Goal: Find specific page/section: Find specific page/section

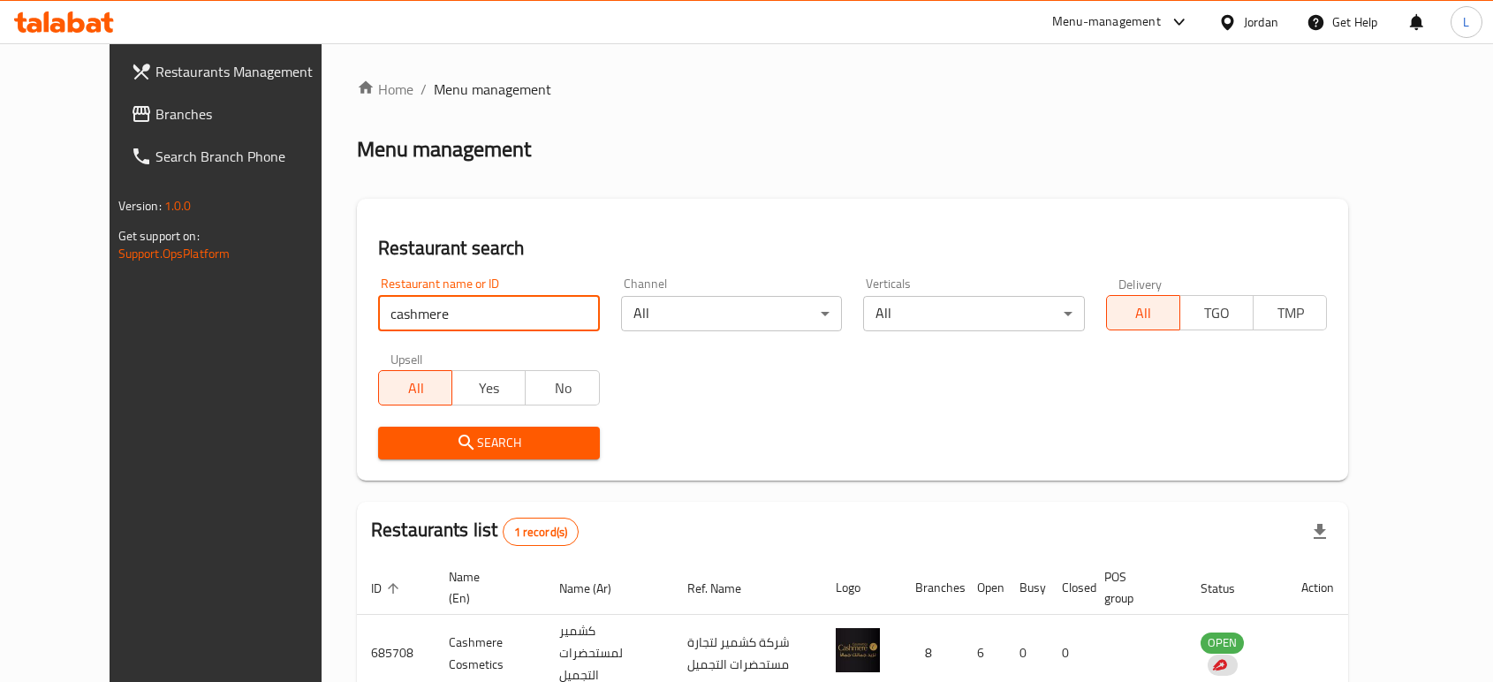
scroll to position [90, 0]
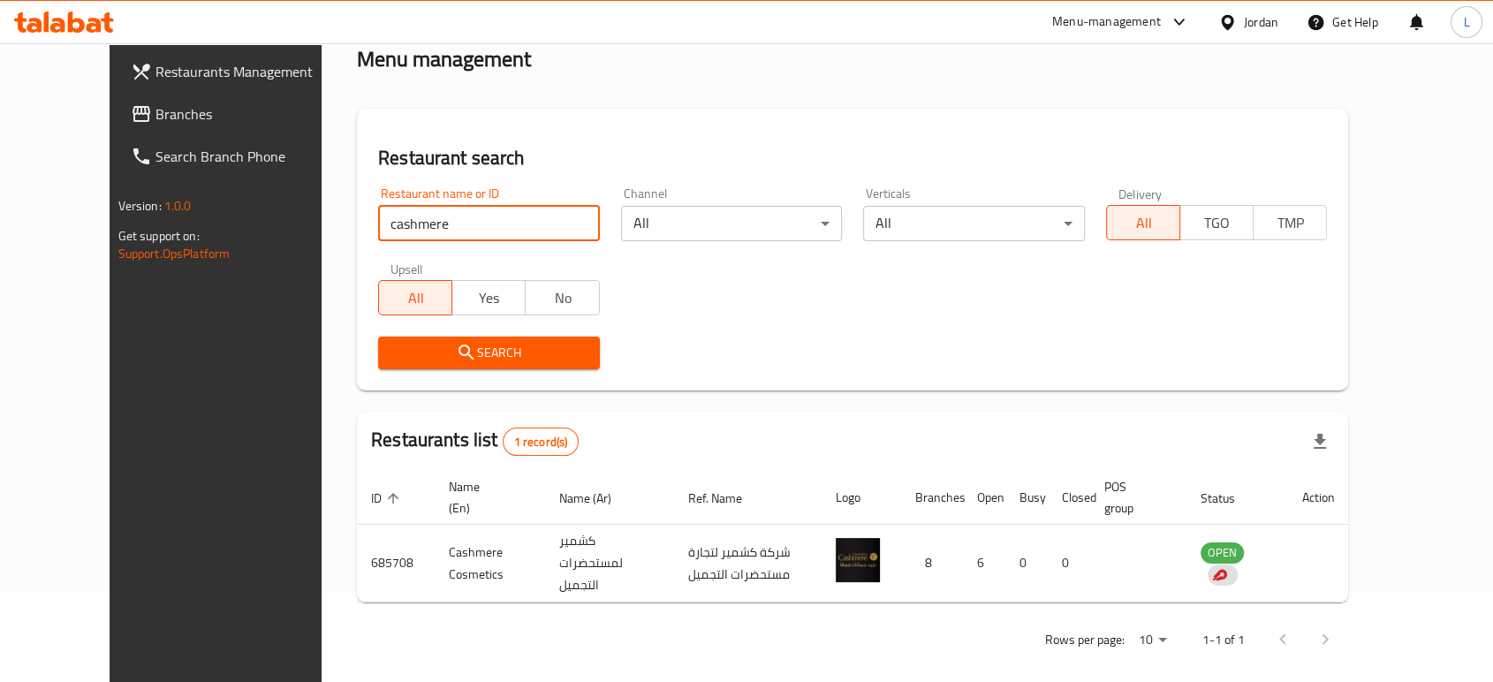
click at [398, 211] on input "cashmere" at bounding box center [489, 223] width 222 height 35
click button "Search" at bounding box center [489, 353] width 222 height 33
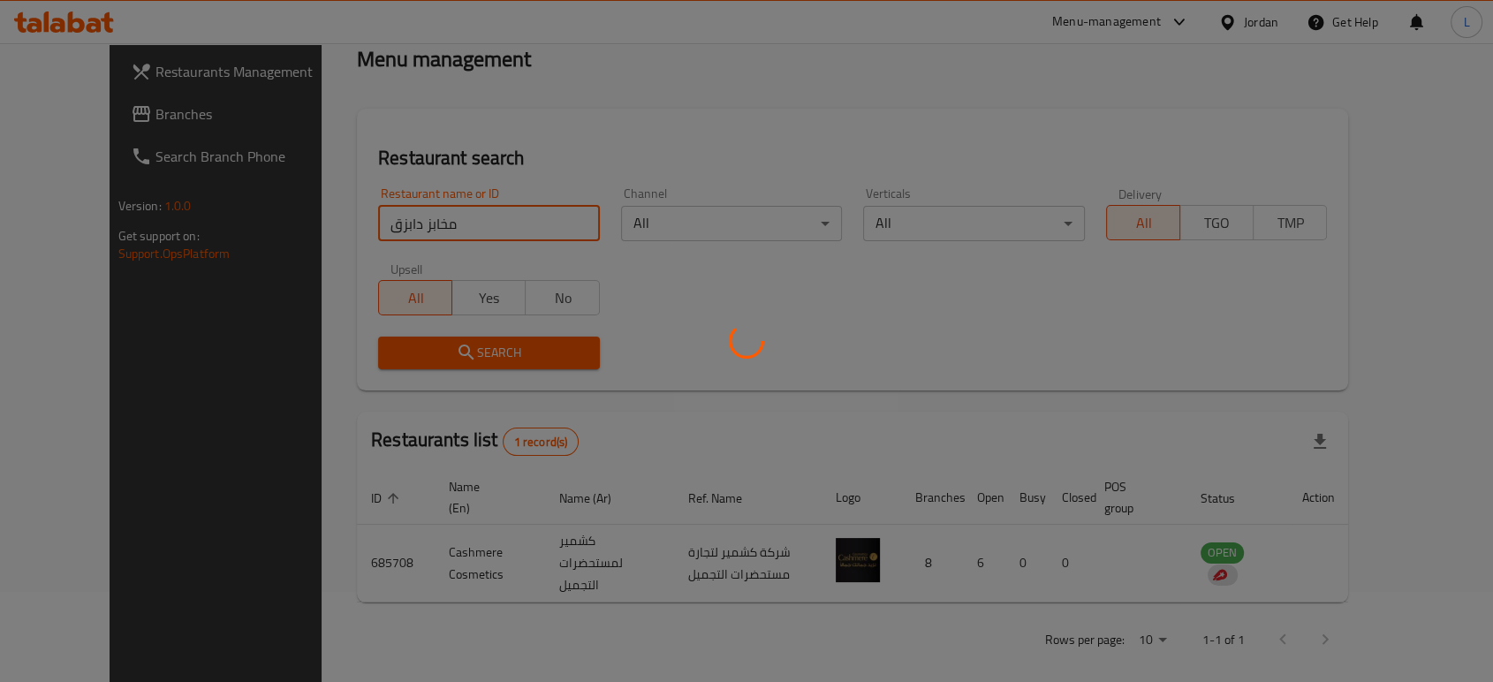
scroll to position [39, 0]
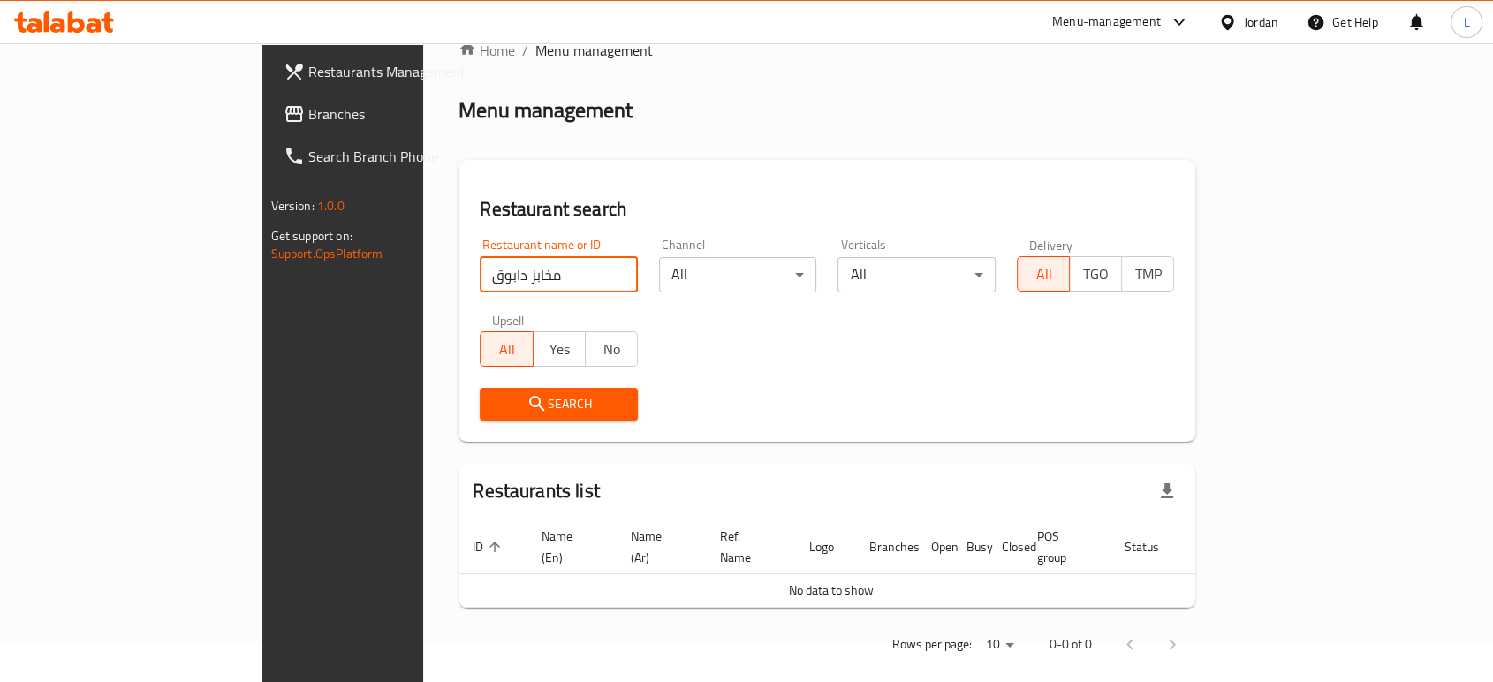
type input "مخابز دابوق"
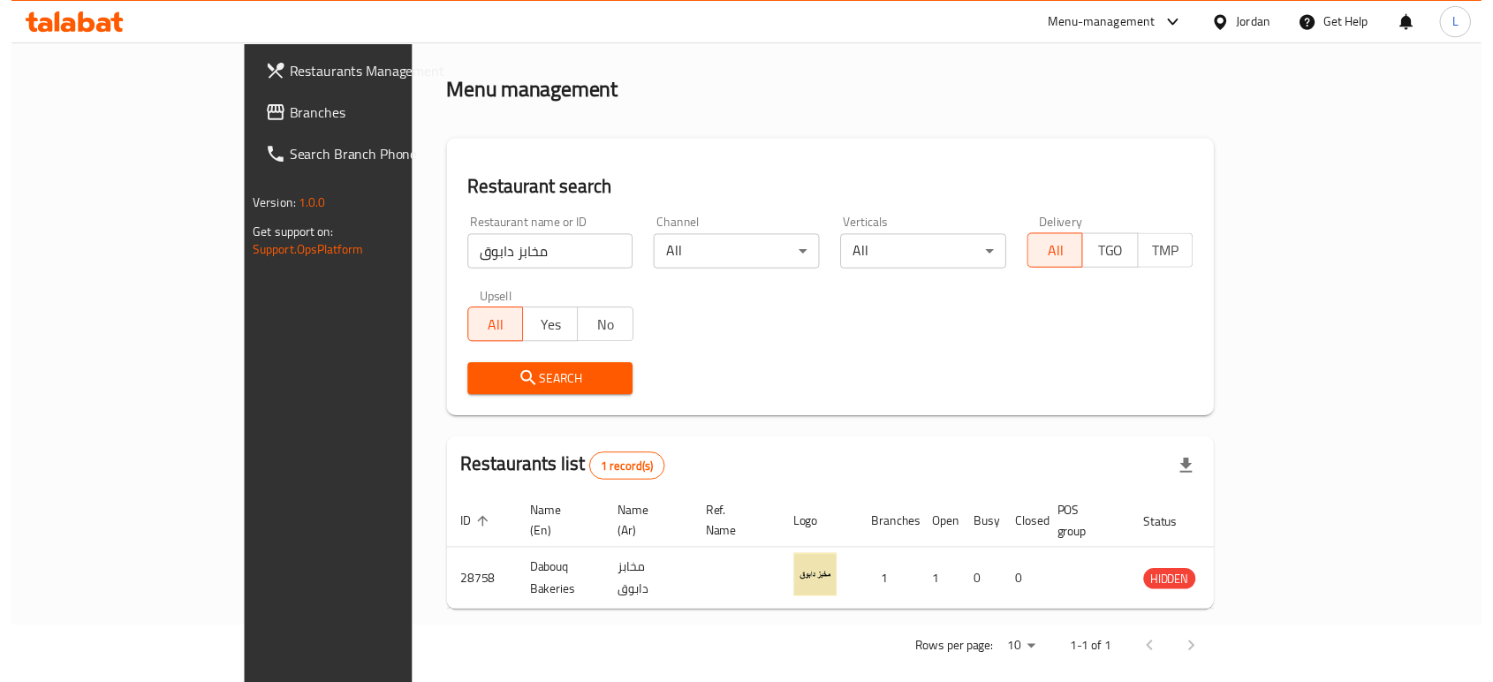
scroll to position [0, 0]
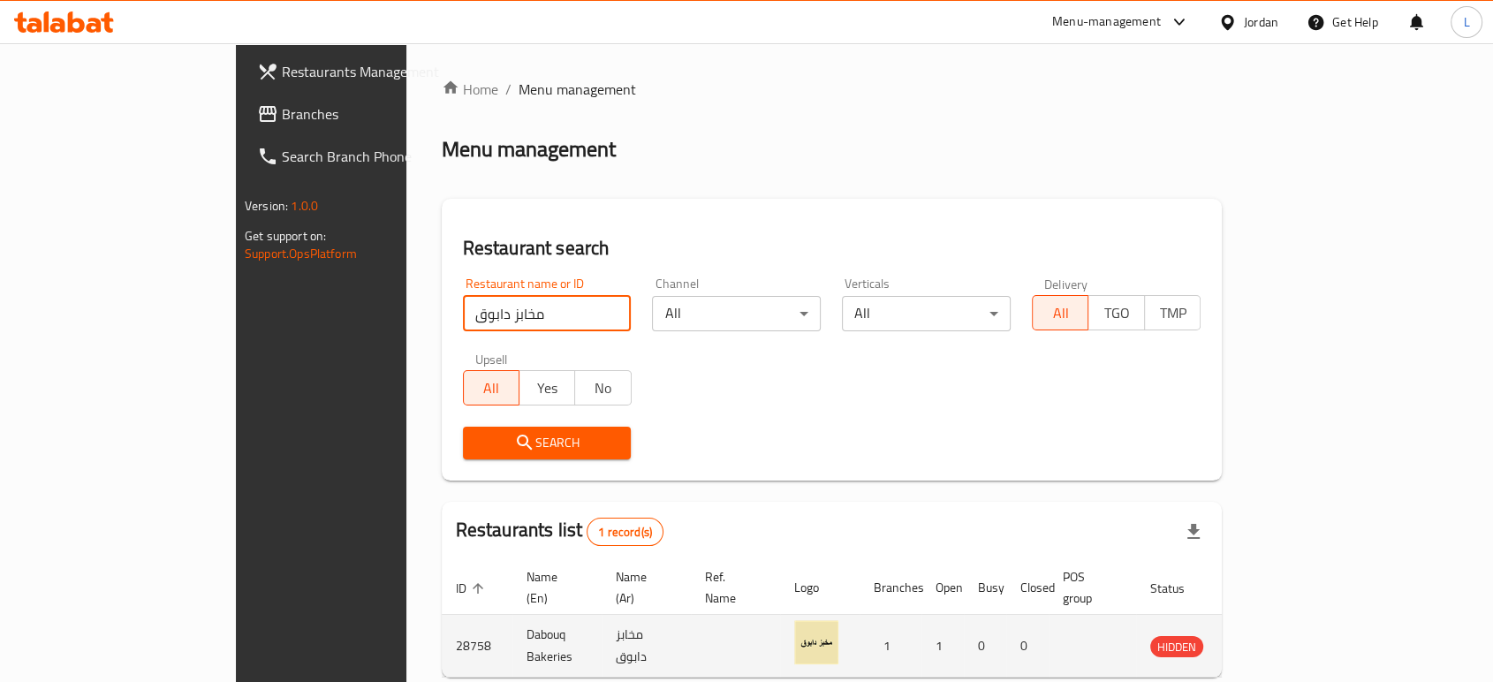
click at [1264, 635] on icon "enhanced table" at bounding box center [1253, 645] width 21 height 21
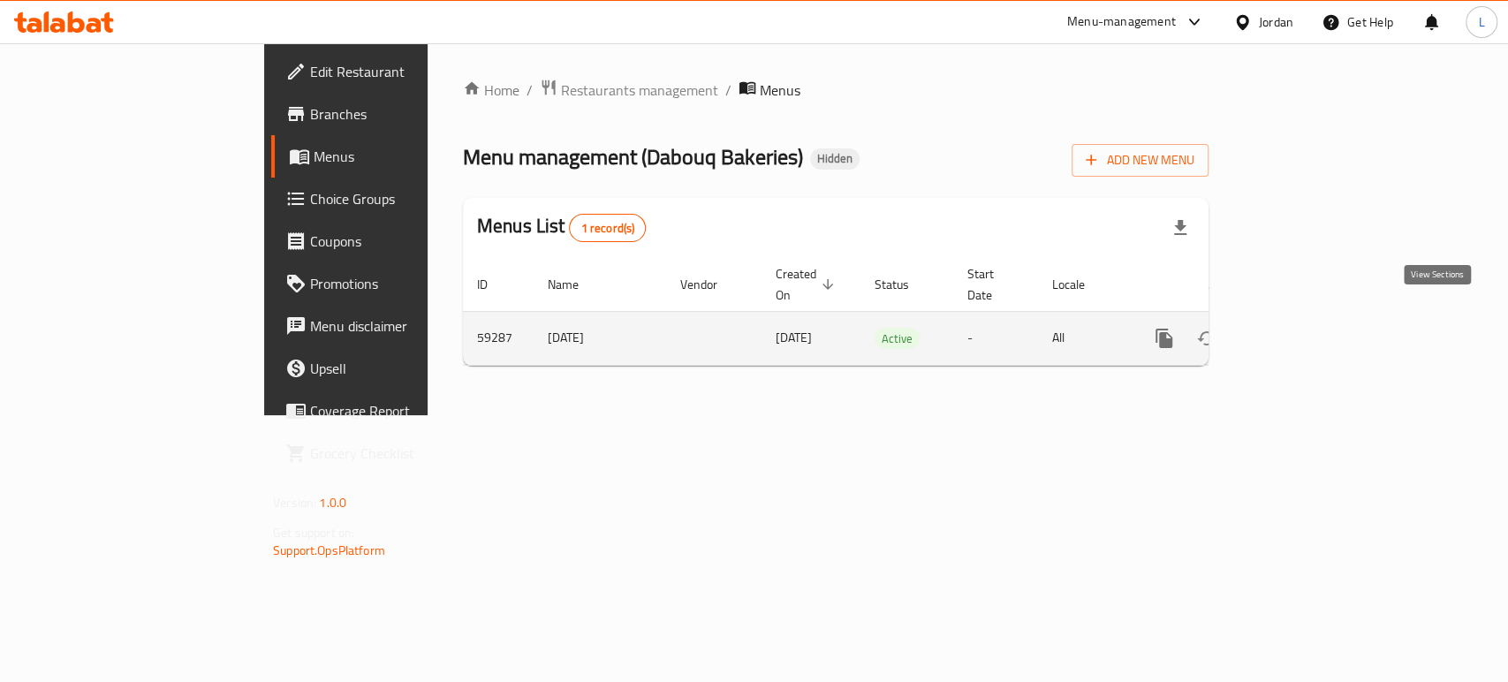
click at [1302, 328] on icon "enhanced table" at bounding box center [1291, 338] width 21 height 21
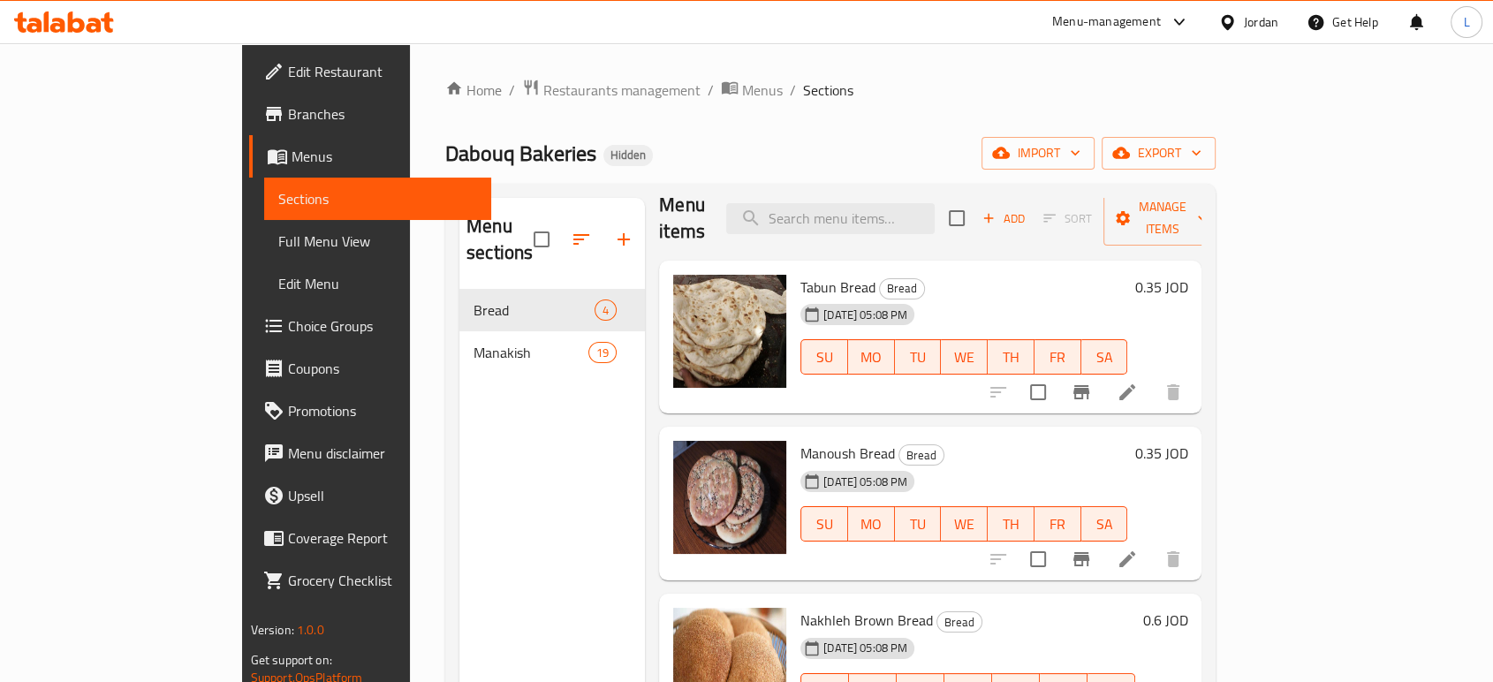
scroll to position [28, 0]
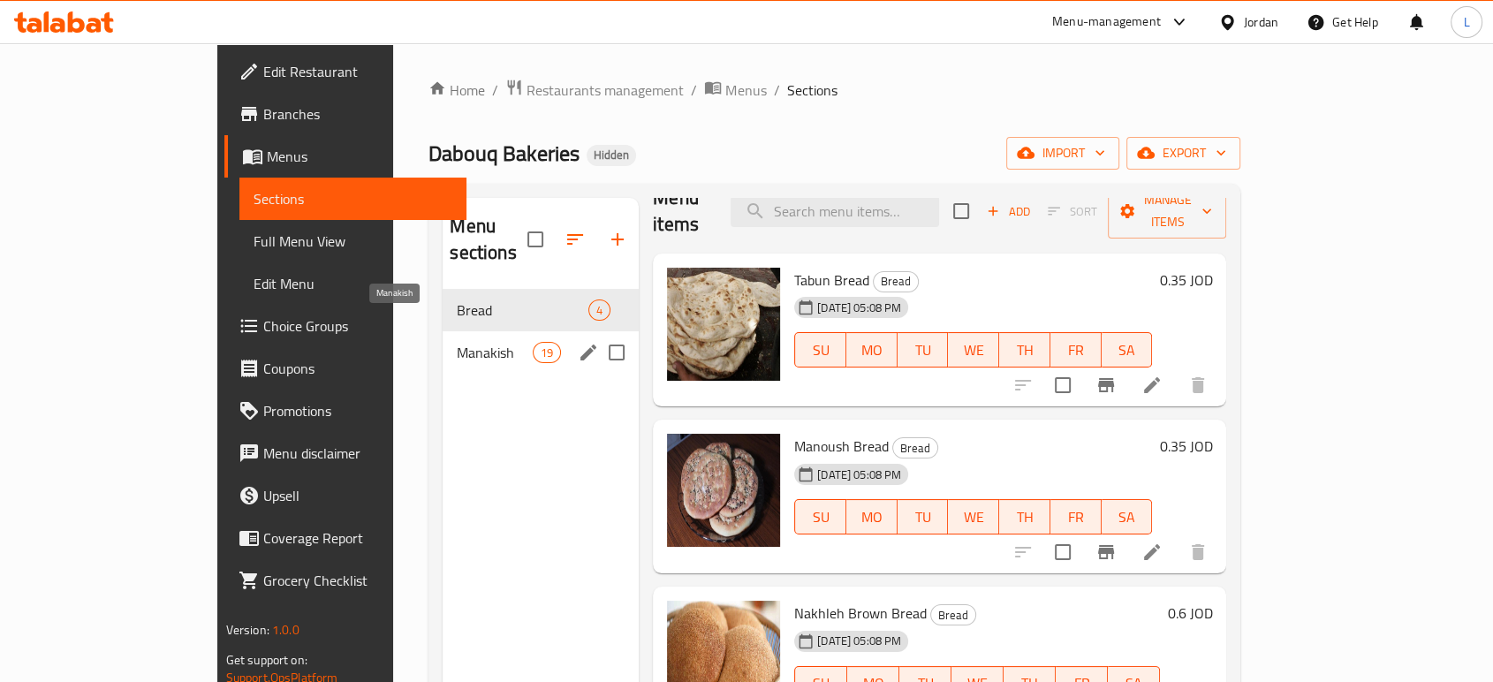
click at [457, 342] on span "Manakish" at bounding box center [494, 352] width 75 height 21
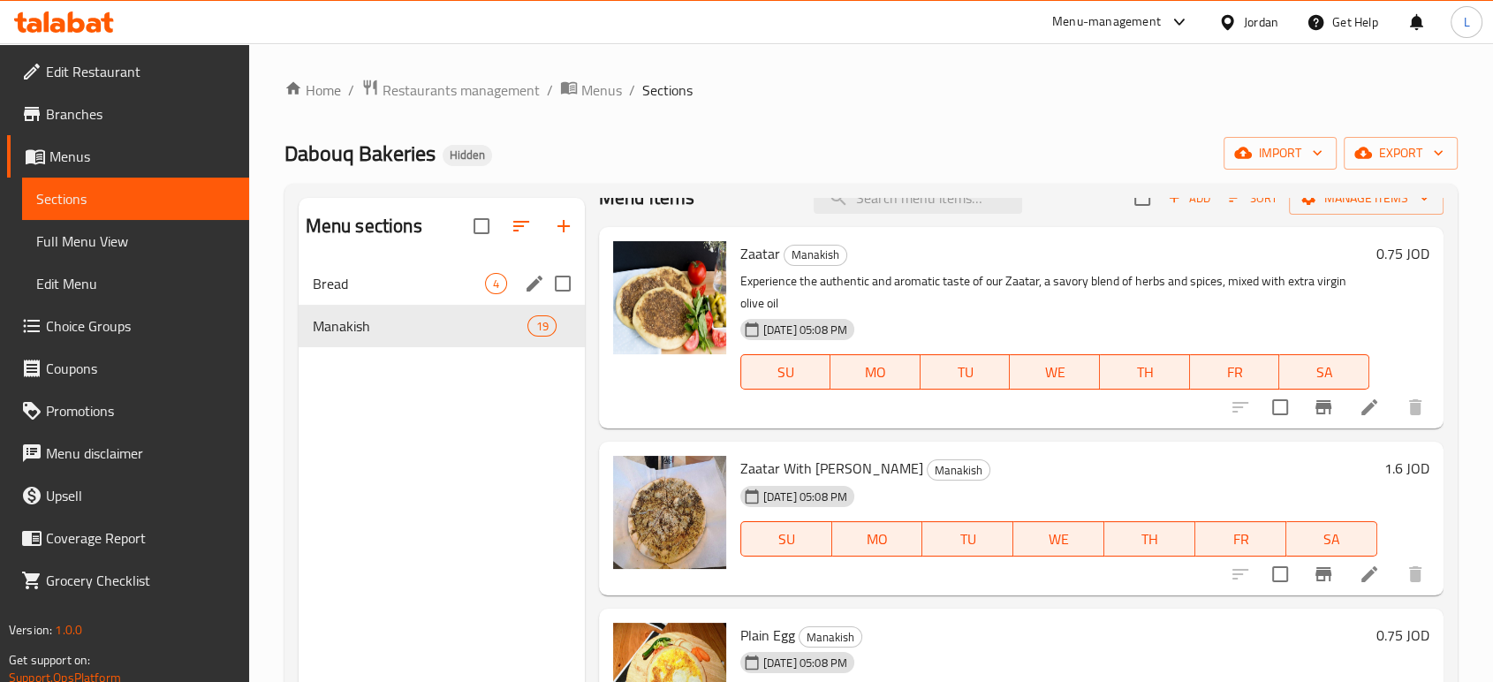
click at [392, 287] on span "Bread" at bounding box center [399, 283] width 172 height 21
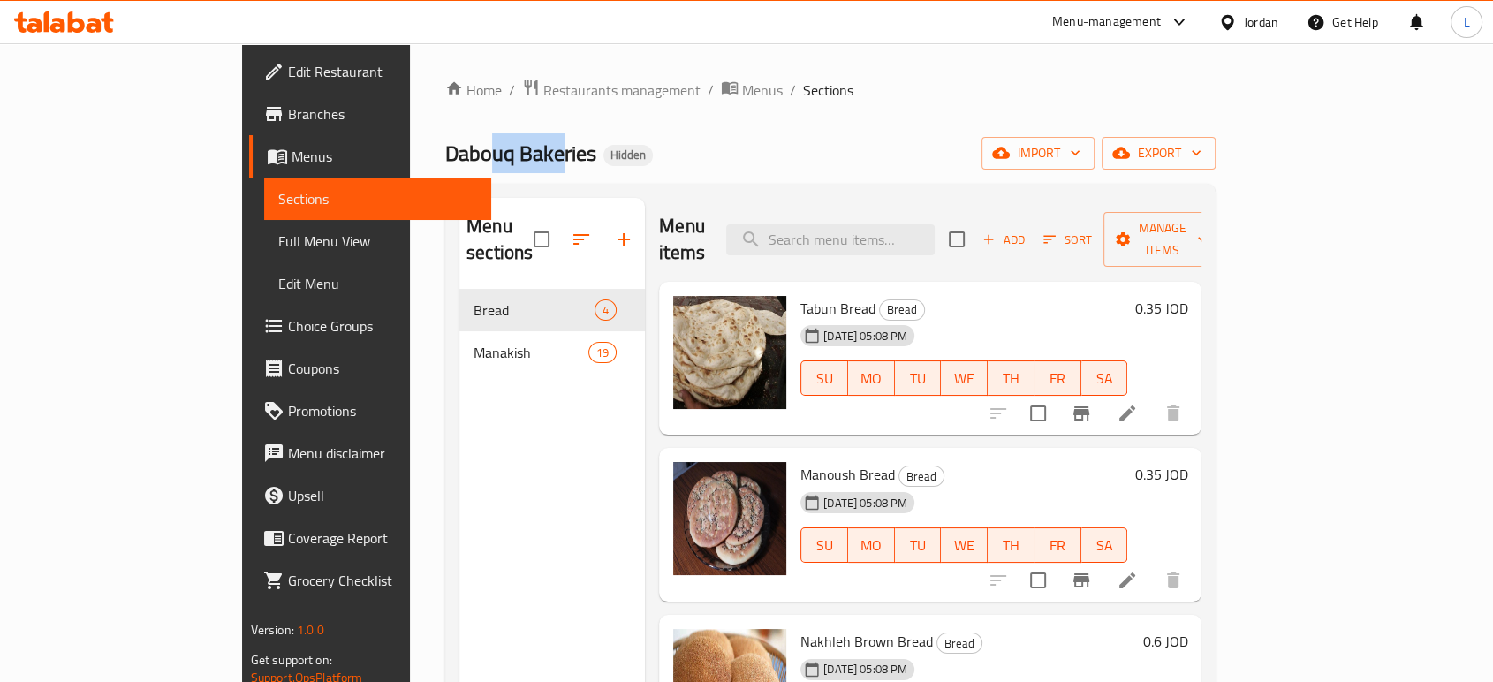
drag, startPoint x: 334, startPoint y: 163, endPoint x: 402, endPoint y: 163, distance: 68.0
click at [445, 163] on span "Dabouq Bakeries" at bounding box center [520, 153] width 151 height 40
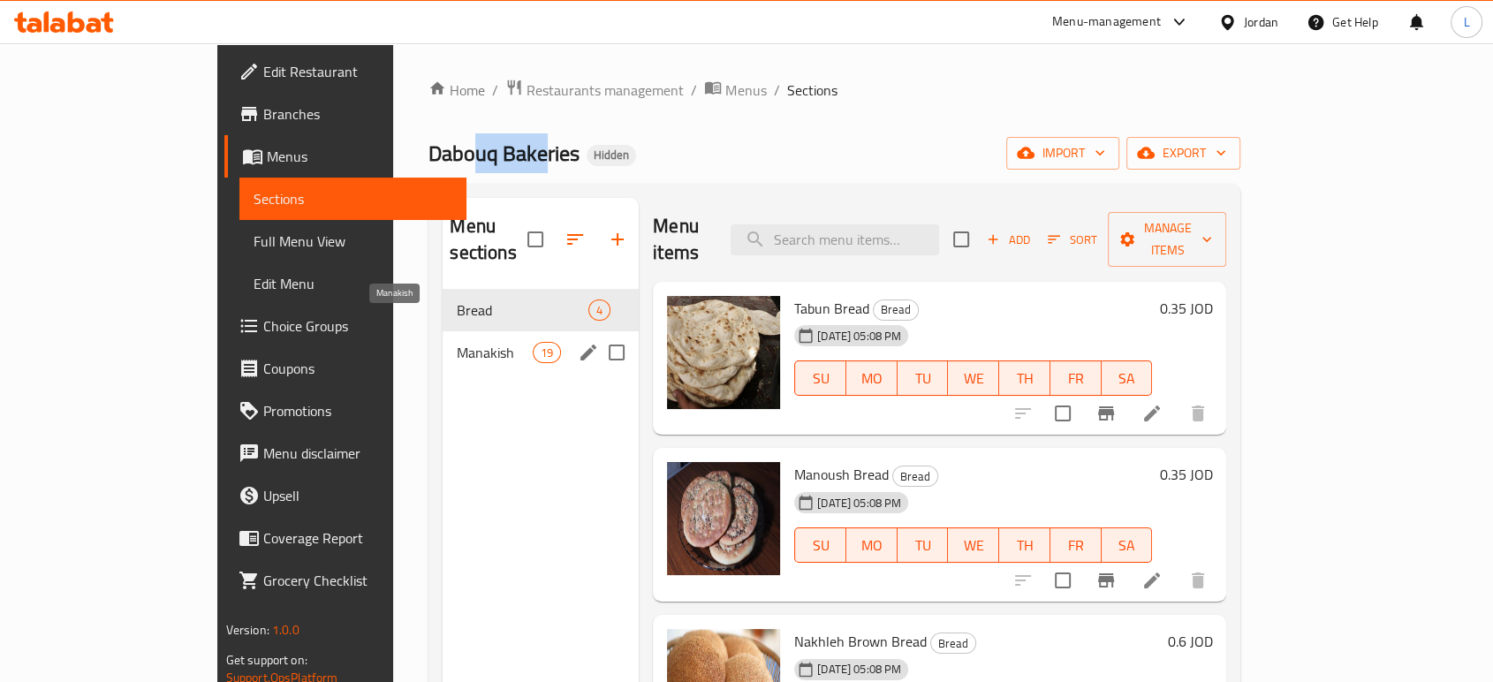
click at [457, 342] on span "Manakish" at bounding box center [494, 352] width 75 height 21
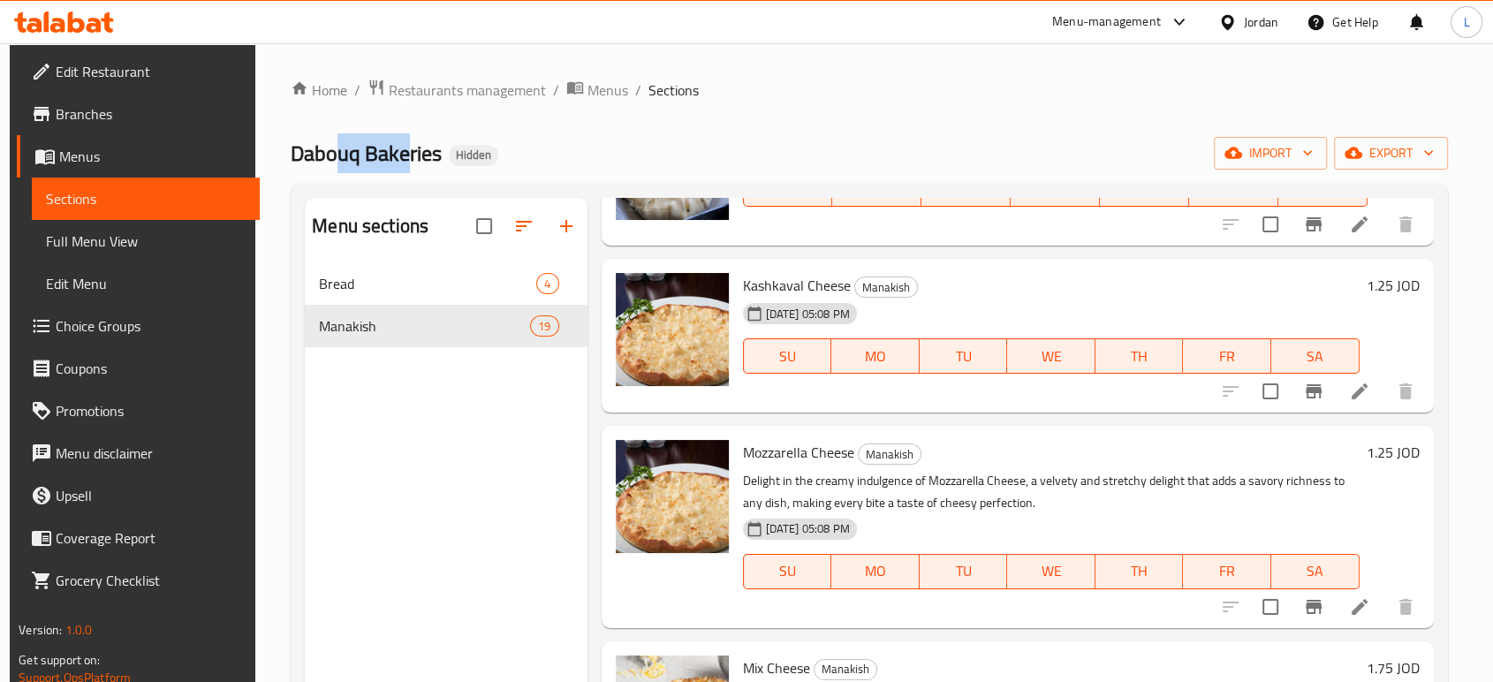
scroll to position [1472, 0]
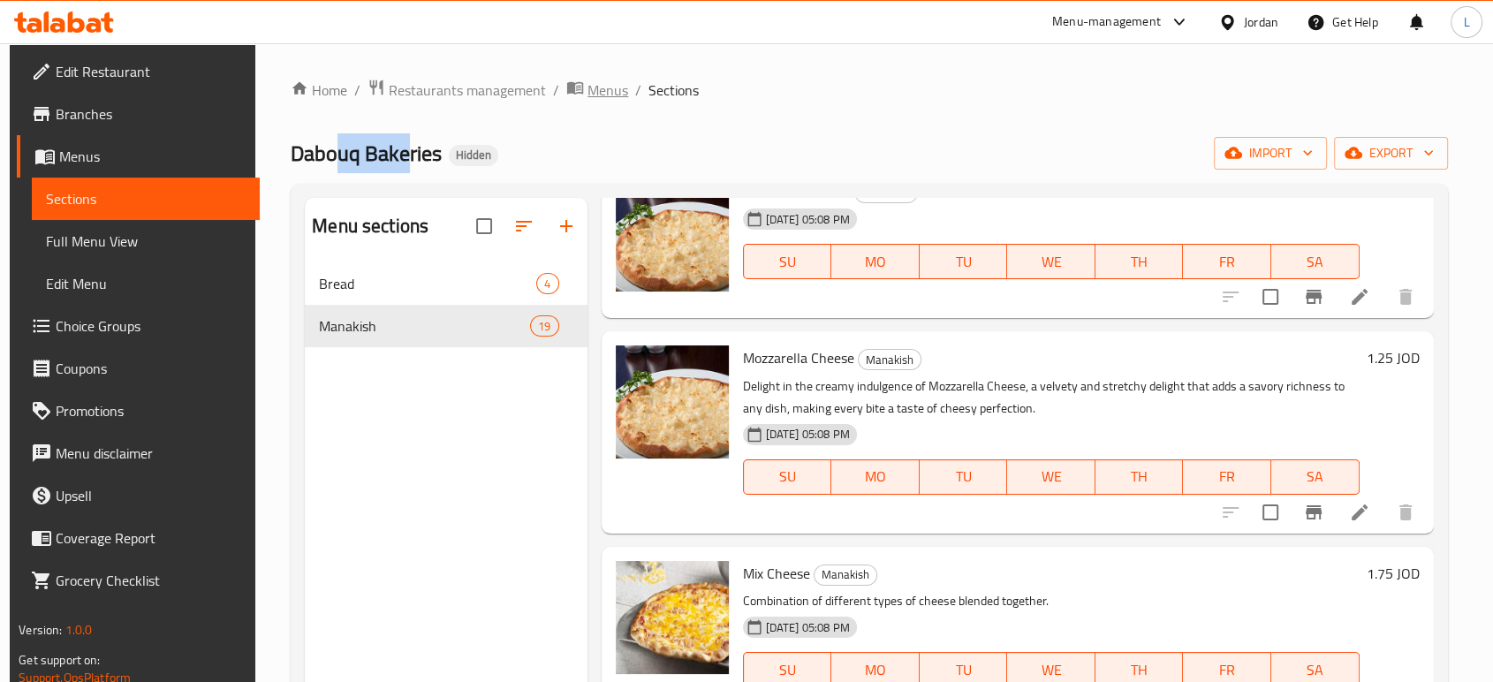
click at [588, 91] on span "Menus" at bounding box center [607, 89] width 41 height 21
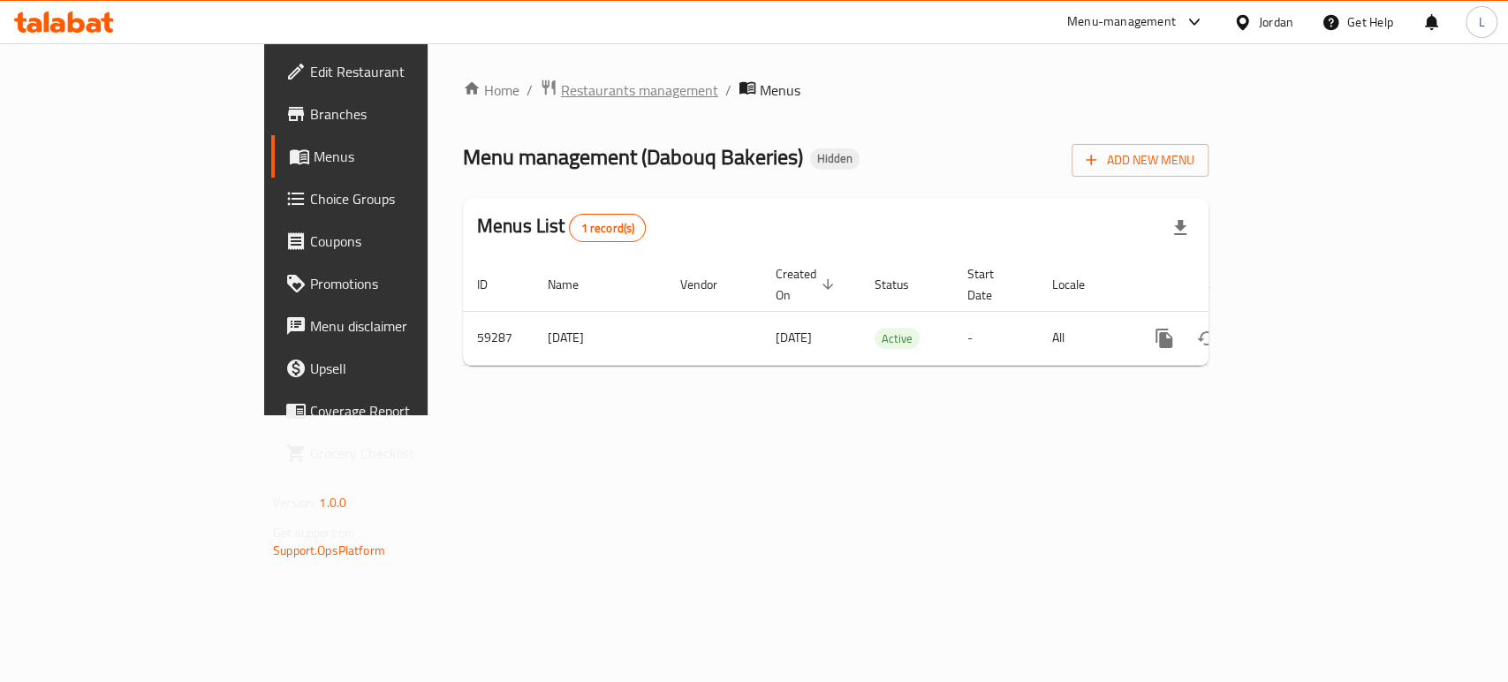
click at [561, 97] on span "Restaurants management" at bounding box center [639, 89] width 157 height 21
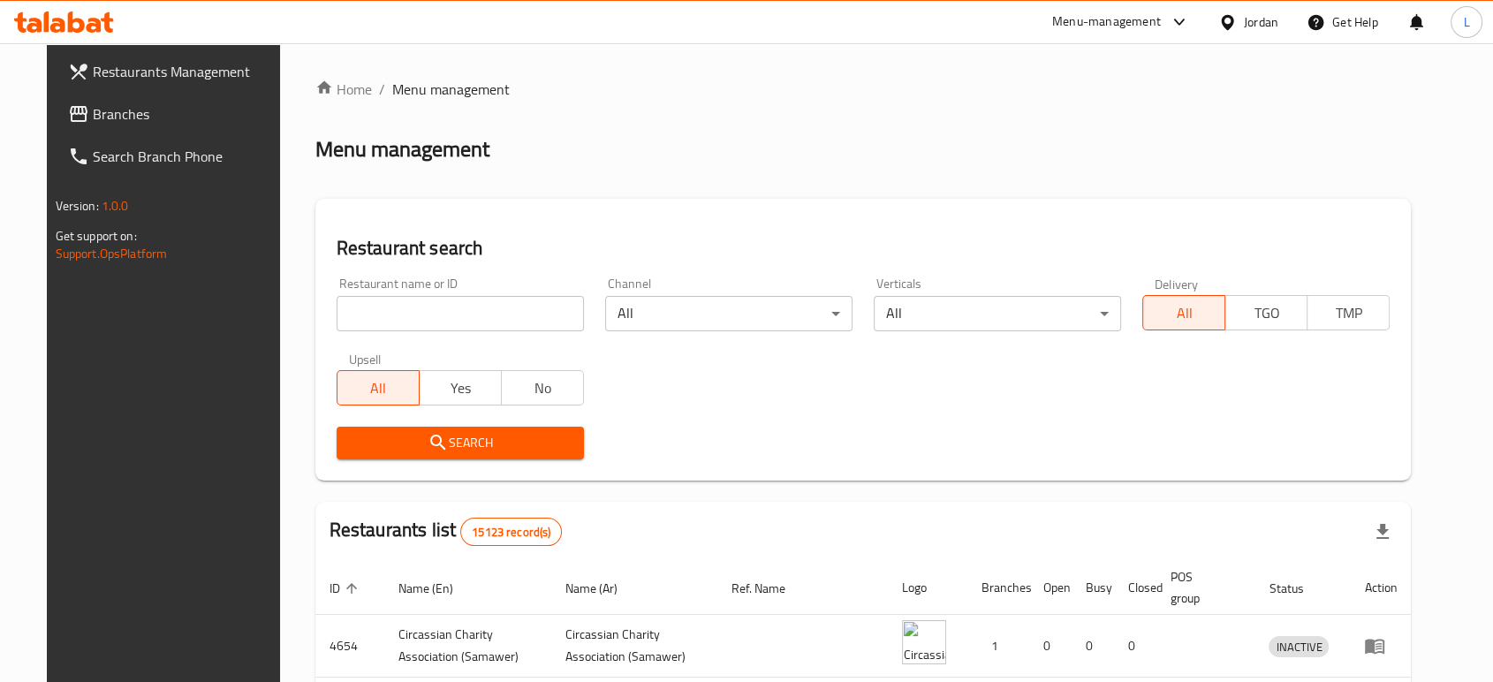
click at [394, 310] on div at bounding box center [746, 341] width 1493 height 682
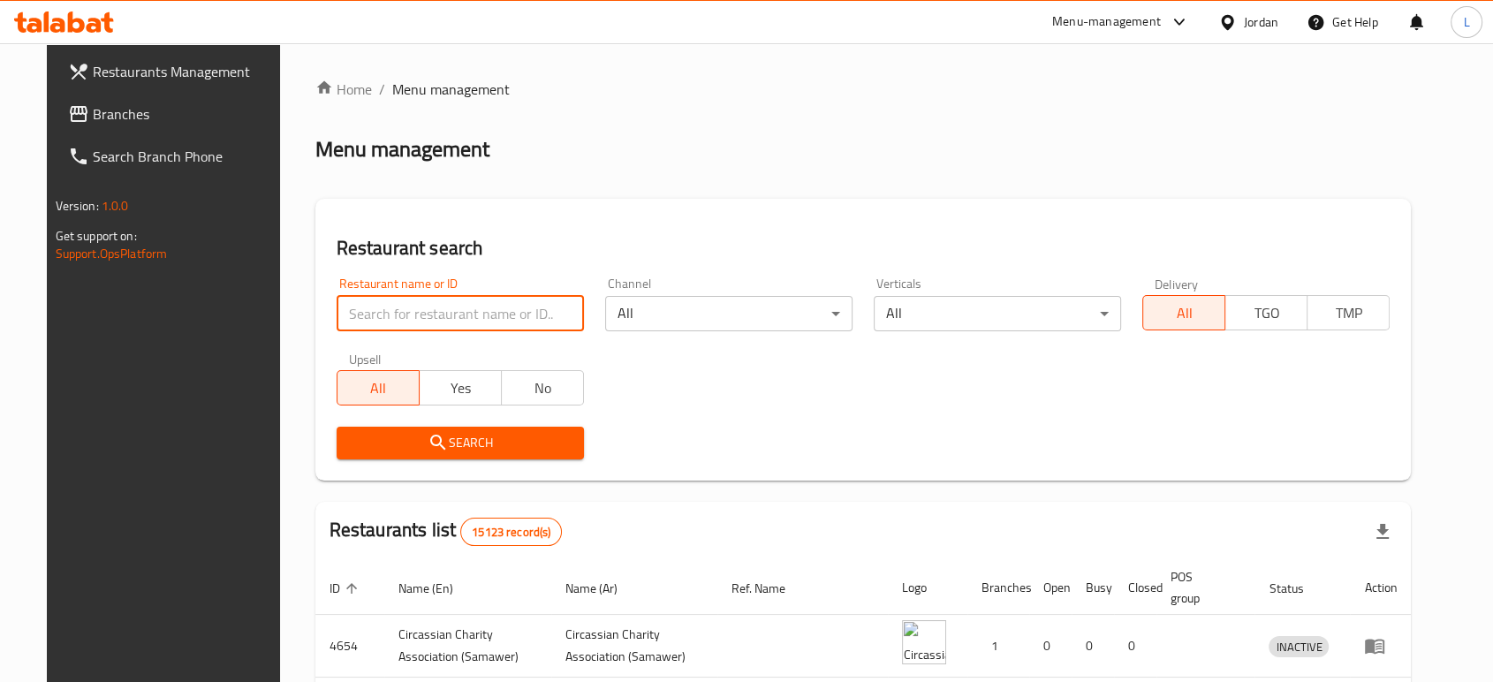
click at [394, 310] on input "search" at bounding box center [460, 313] width 247 height 35
type input "مخبز دابوق"
click button "Search" at bounding box center [460, 443] width 247 height 33
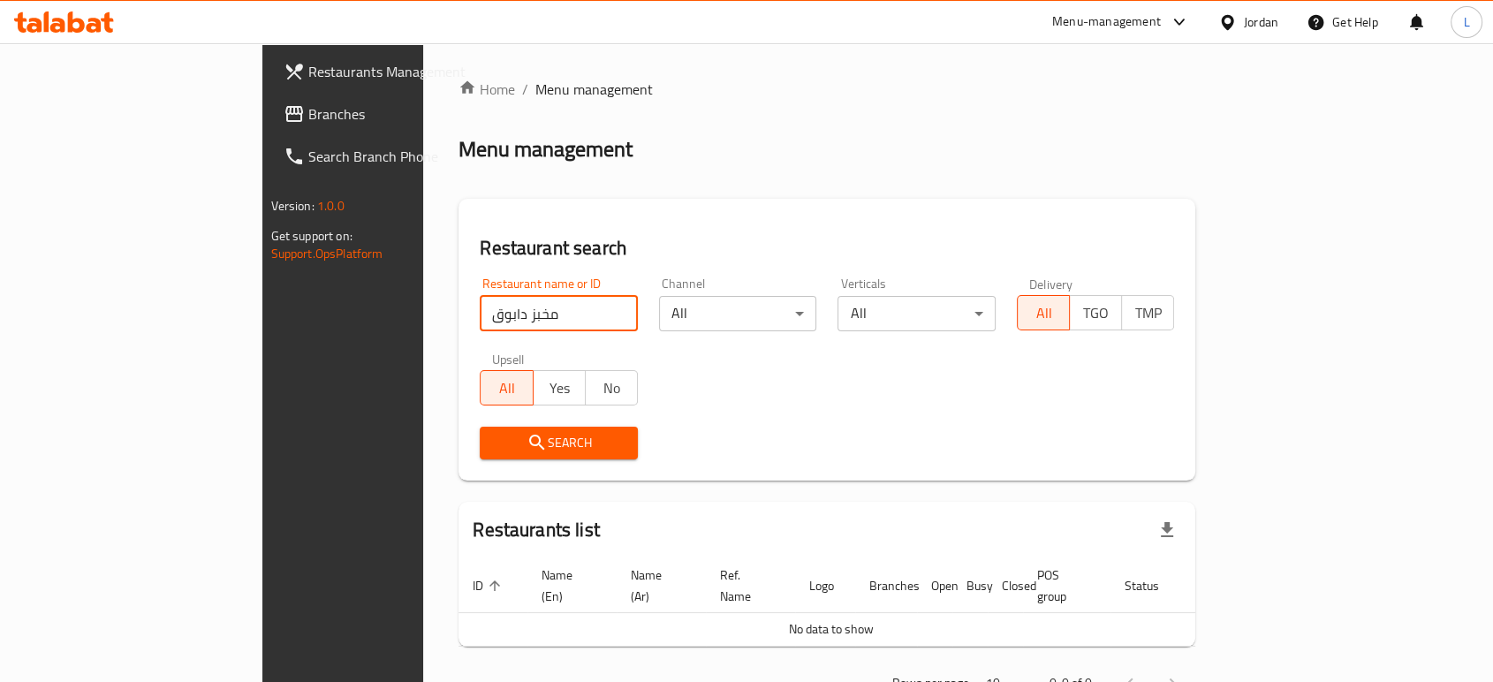
click at [480, 454] on button "Search" at bounding box center [559, 443] width 158 height 33
click at [480, 455] on button "Search" at bounding box center [559, 443] width 158 height 33
click at [480, 311] on input "مخبز دابوق" at bounding box center [559, 313] width 158 height 35
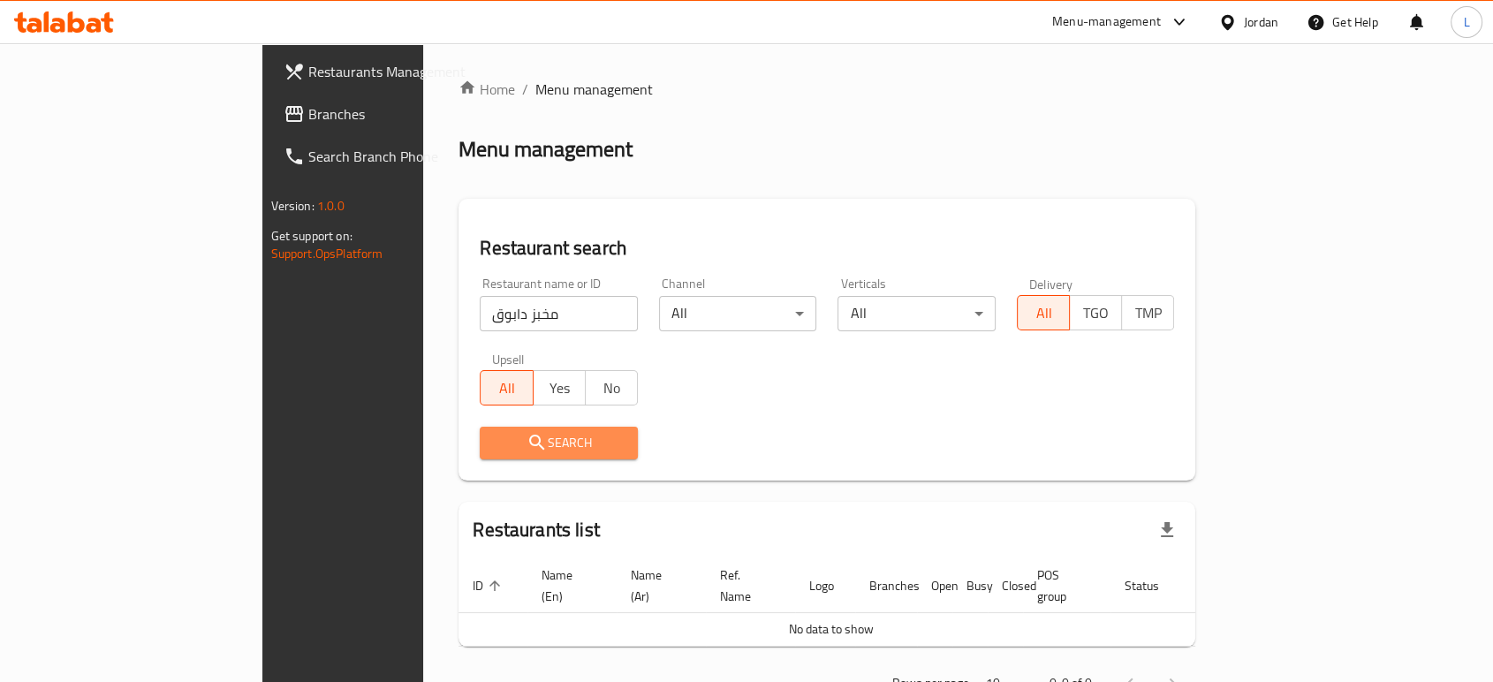
click at [494, 439] on span "Search" at bounding box center [559, 443] width 130 height 22
click at [549, 314] on input "مخبز دابوق" at bounding box center [559, 313] width 158 height 35
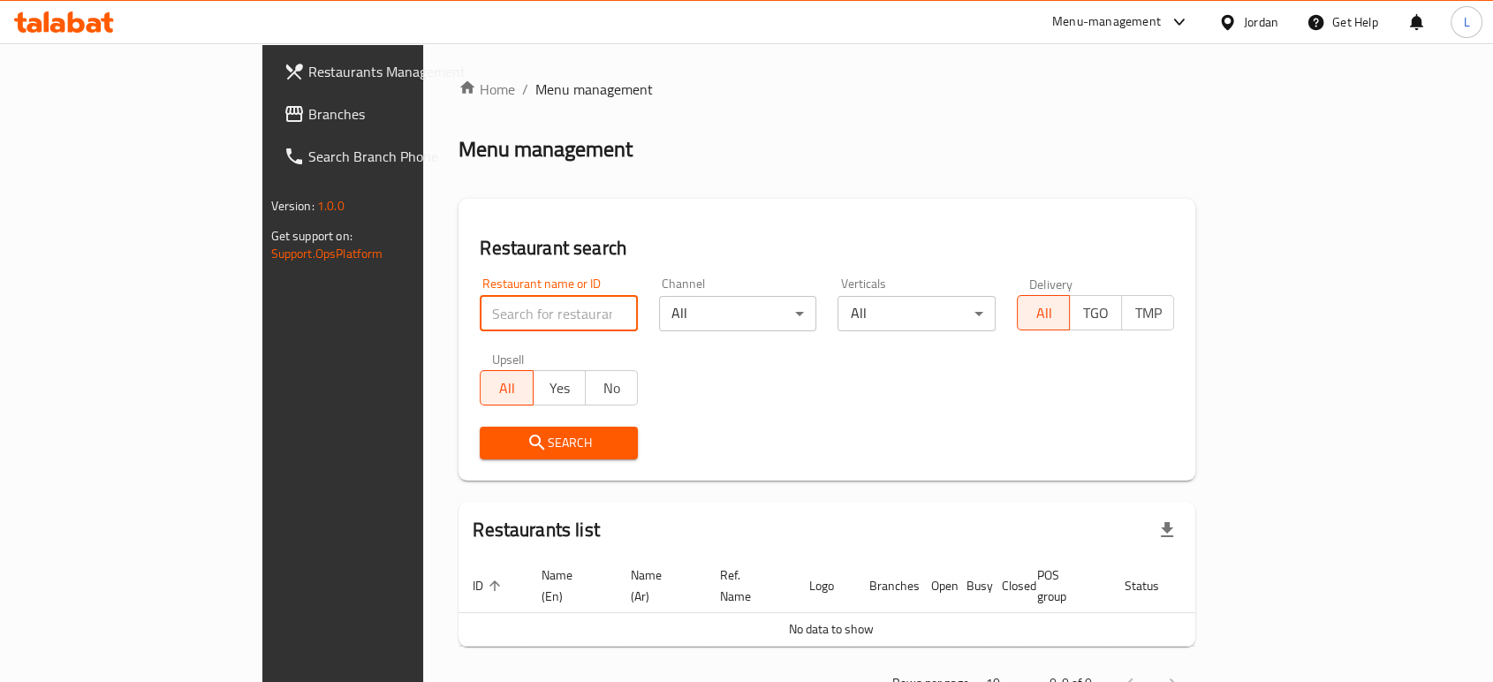
click at [480, 316] on input "search" at bounding box center [559, 313] width 158 height 35
type input "l"
type input "مخبز دابوق"
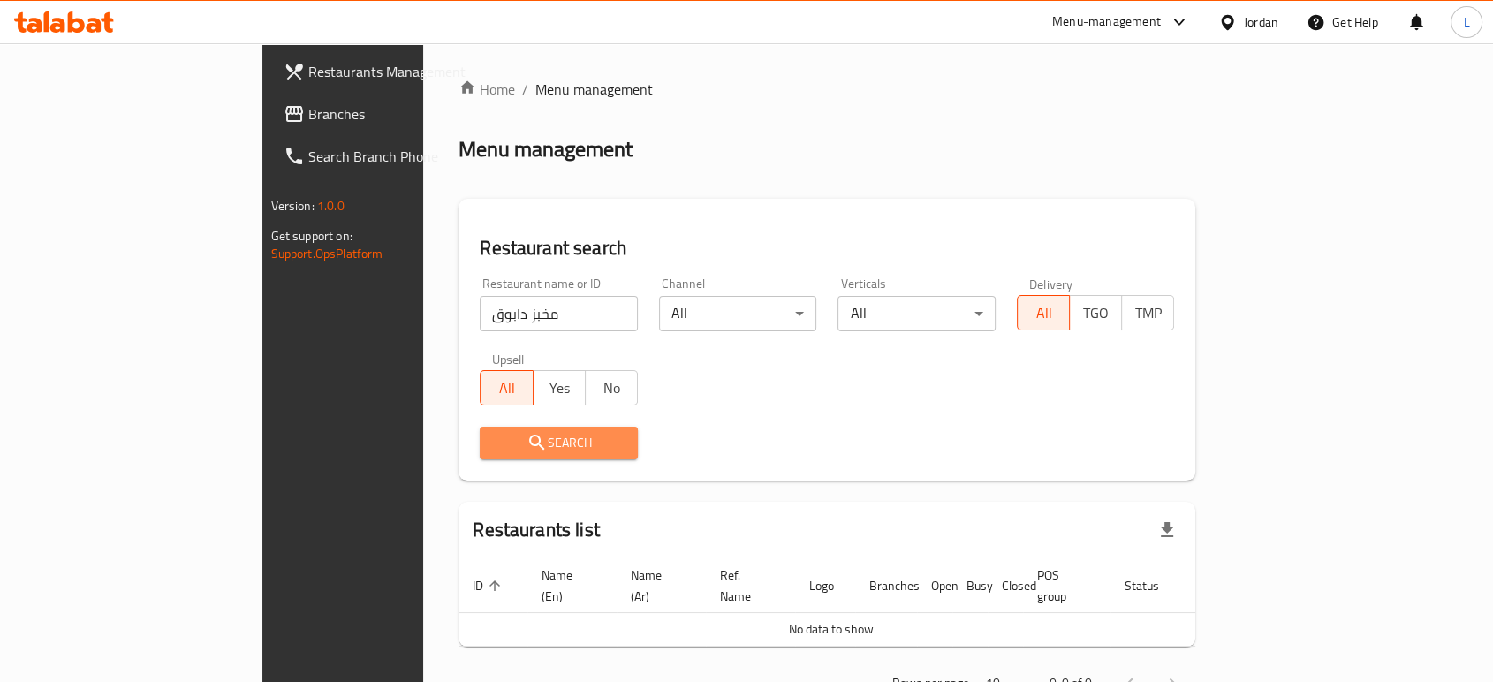
click at [494, 448] on span "Search" at bounding box center [559, 443] width 130 height 22
click at [494, 447] on span "Search" at bounding box center [559, 443] width 130 height 22
drag, startPoint x: 423, startPoint y: 323, endPoint x: 436, endPoint y: 325, distance: 13.4
click at [480, 323] on input "مخبز دابوق" at bounding box center [559, 313] width 158 height 35
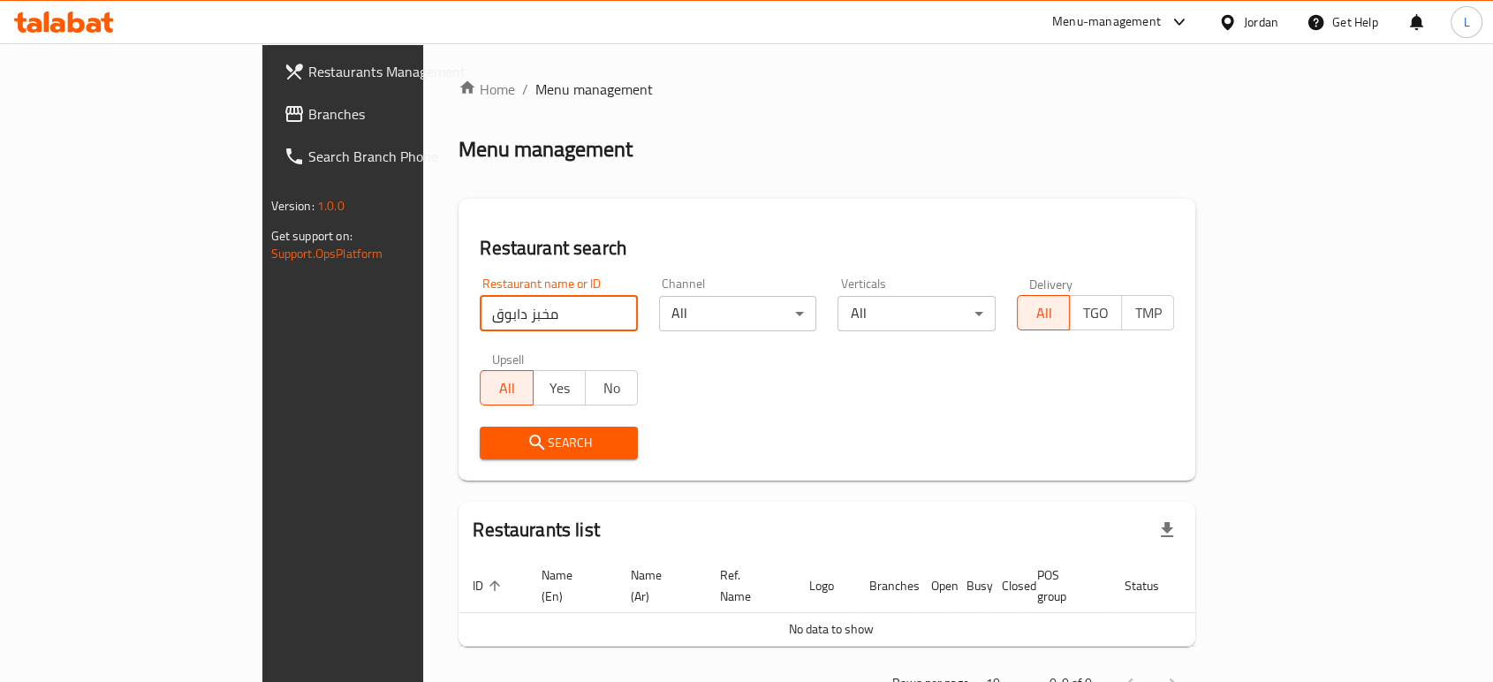
click at [480, 301] on input "مخبز دابوق" at bounding box center [559, 313] width 158 height 35
click at [480, 454] on button "Search" at bounding box center [559, 443] width 158 height 33
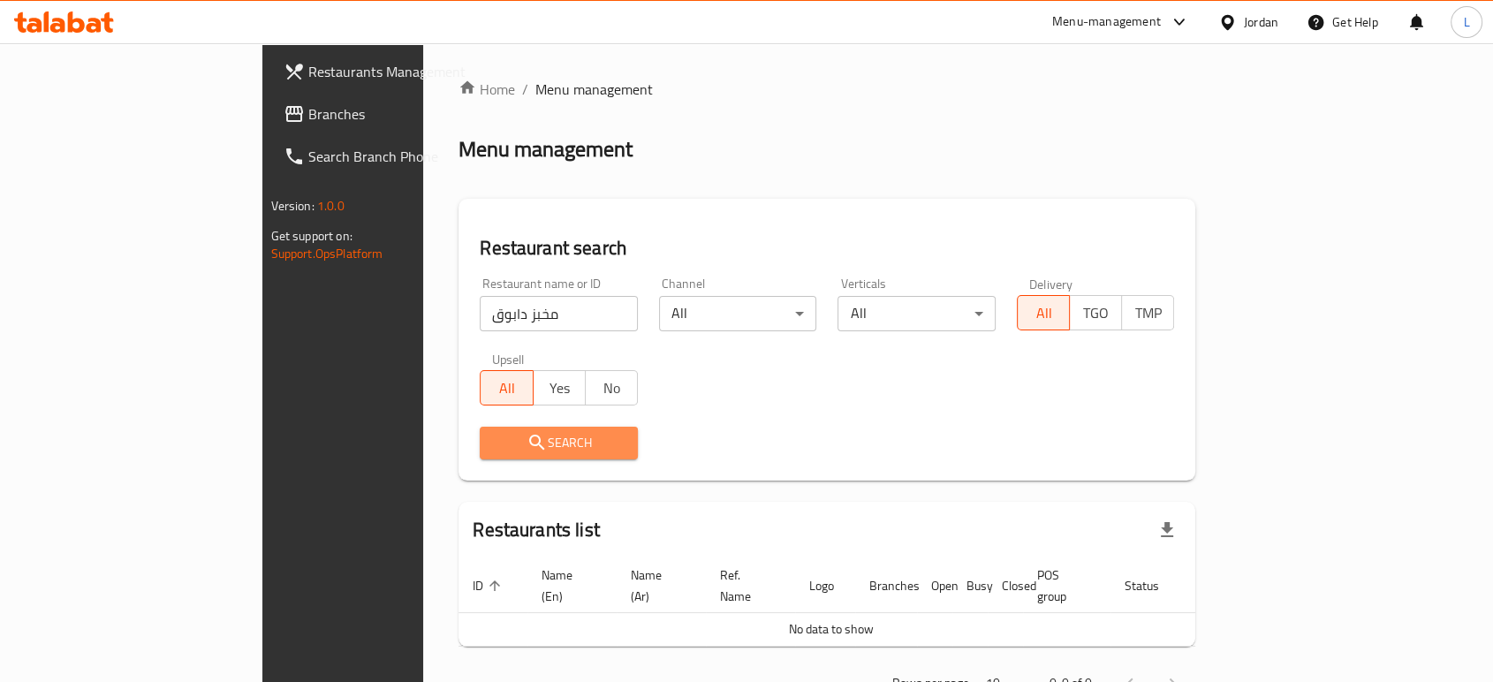
click at [526, 450] on icon "submit" at bounding box center [536, 442] width 21 height 21
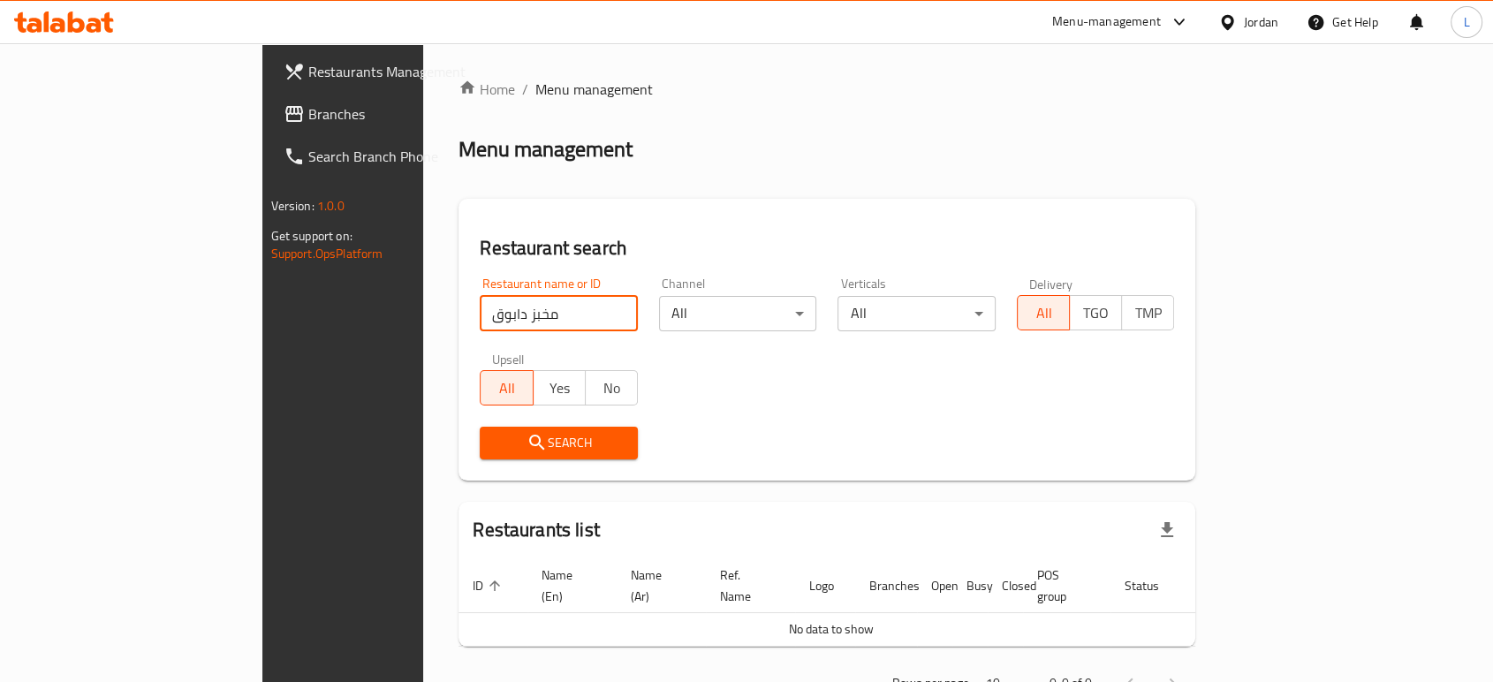
click at [480, 326] on input "مخبز دابوق" at bounding box center [559, 313] width 158 height 35
click at [544, 314] on input "مخبز دابوق" at bounding box center [559, 313] width 158 height 35
click at [548, 315] on input "مخبز دابوق" at bounding box center [559, 313] width 158 height 35
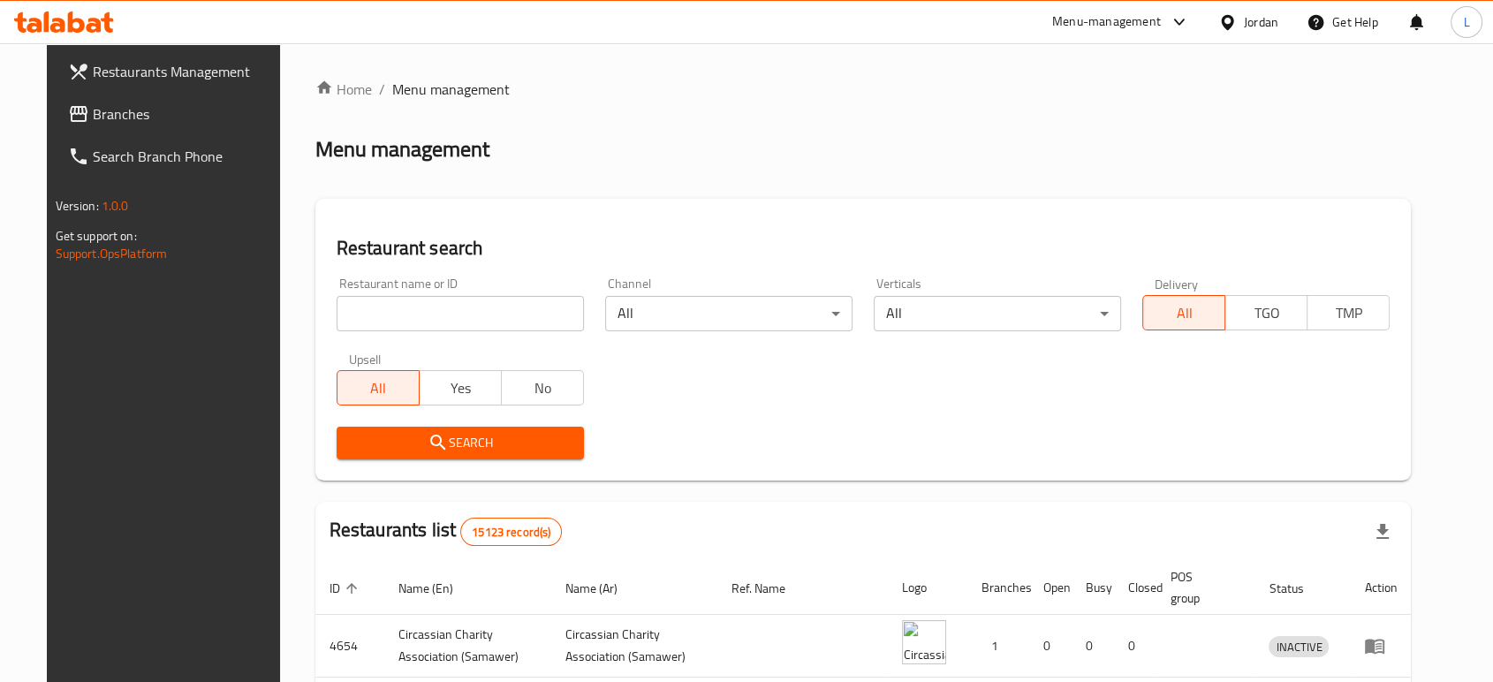
drag, startPoint x: 431, startPoint y: 317, endPoint x: 426, endPoint y: 304, distance: 14.3
click at [431, 316] on input "search" at bounding box center [460, 313] width 247 height 35
click button "Search" at bounding box center [460, 443] width 247 height 33
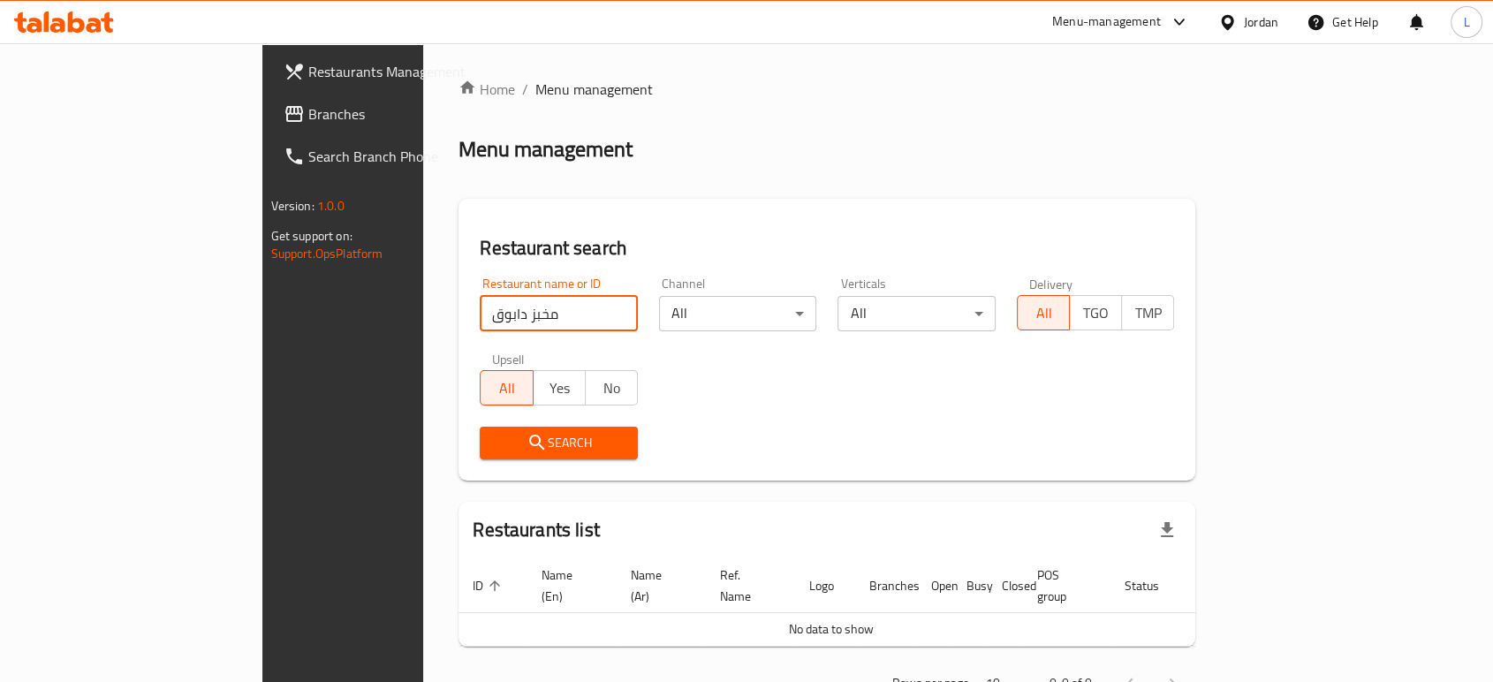
drag, startPoint x: 394, startPoint y: 316, endPoint x: 352, endPoint y: 321, distance: 41.7
click at [480, 321] on input "مخبز دابوق" at bounding box center [559, 313] width 158 height 35
type input "مخابز دابوق"
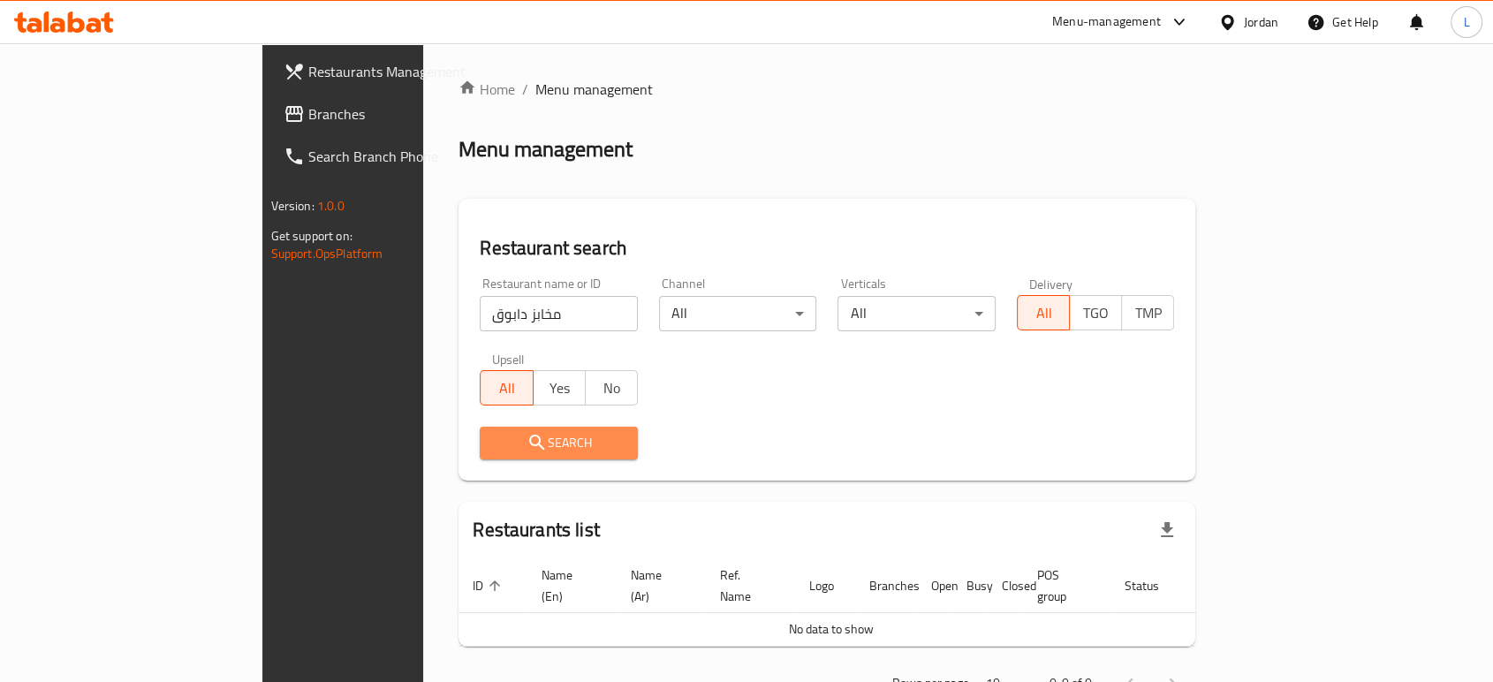
click at [494, 447] on span "Search" at bounding box center [559, 443] width 130 height 22
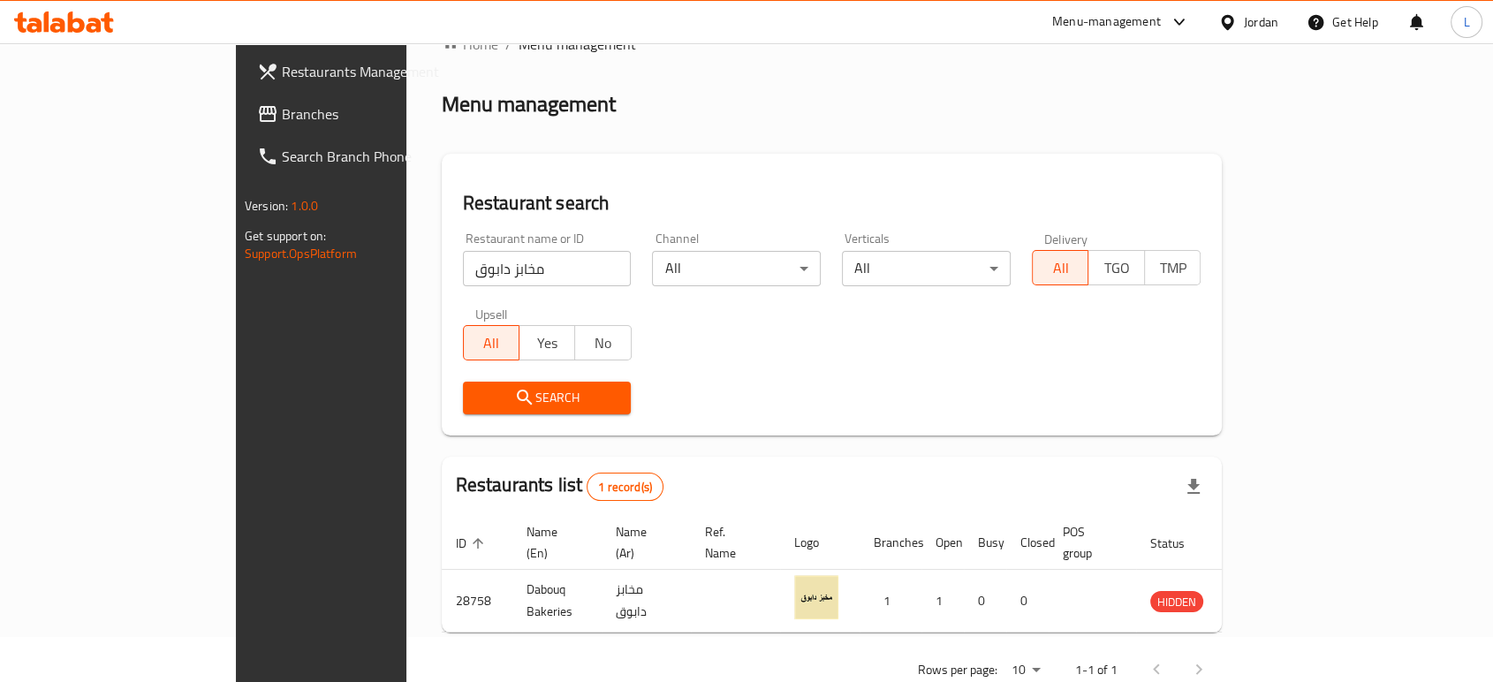
scroll to position [71, 0]
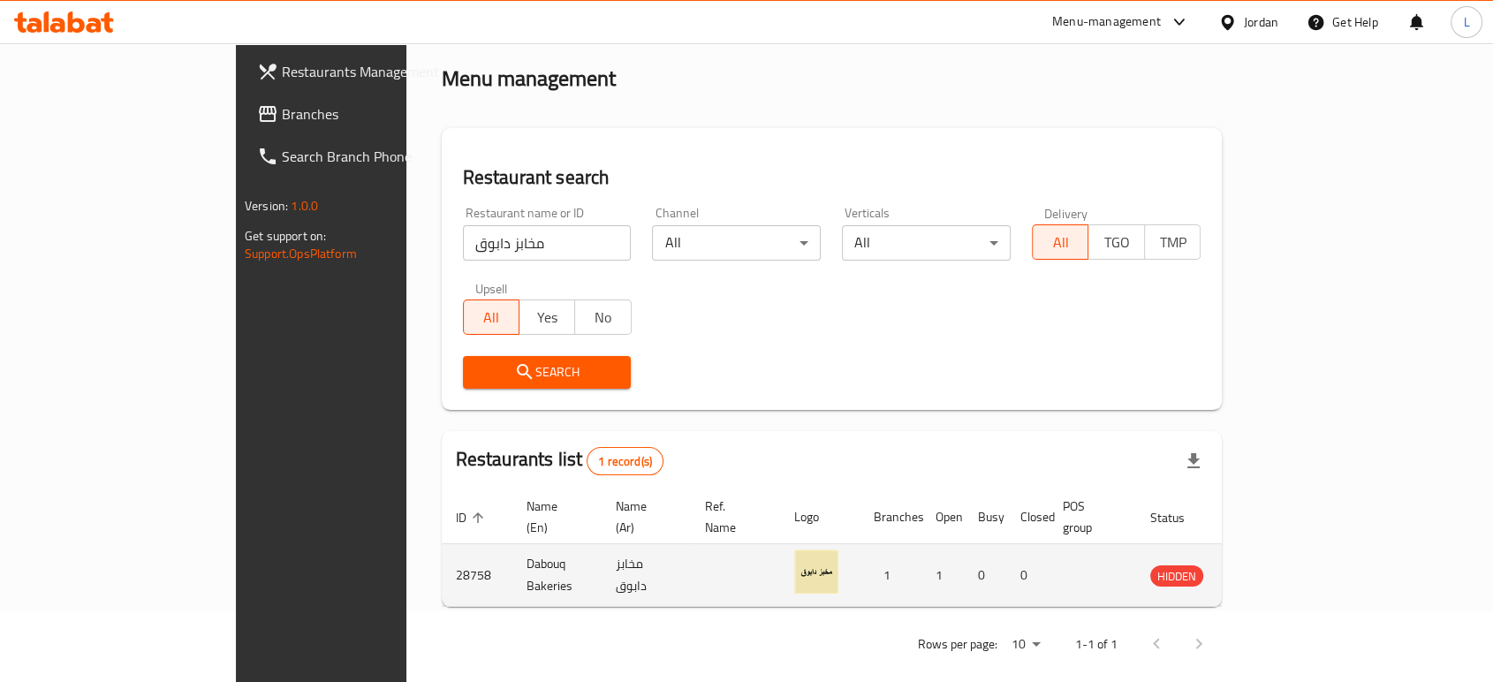
click at [512, 551] on td "Dabouq Bakeries" at bounding box center [556, 575] width 89 height 63
copy td "Dabouq Bakeries"
